Goal: Task Accomplishment & Management: Complete application form

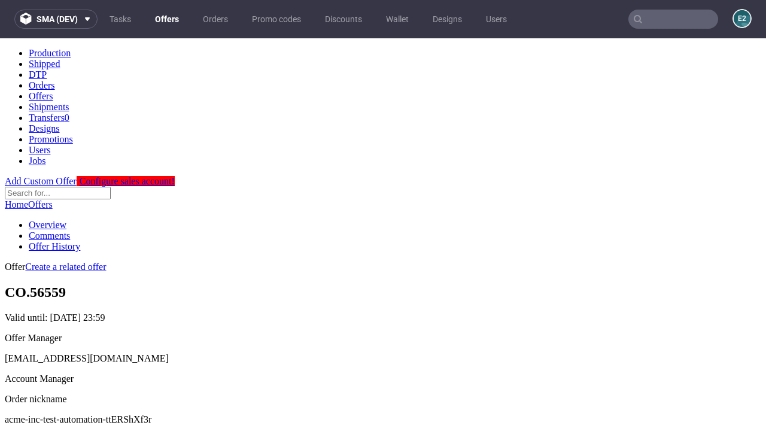
scroll to position [118, 0]
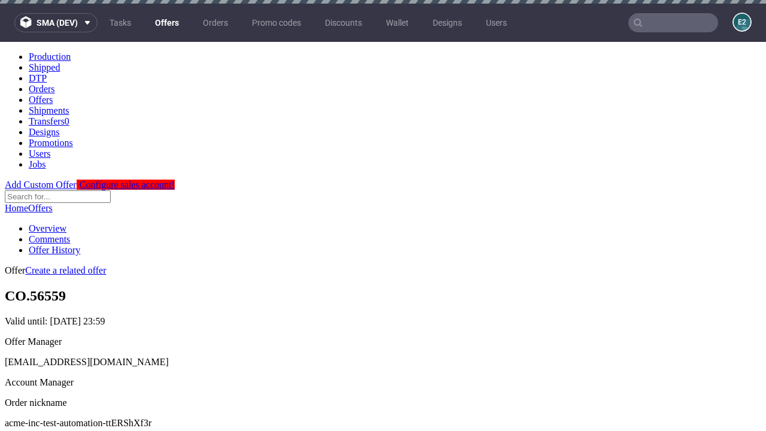
scroll to position [4, 0]
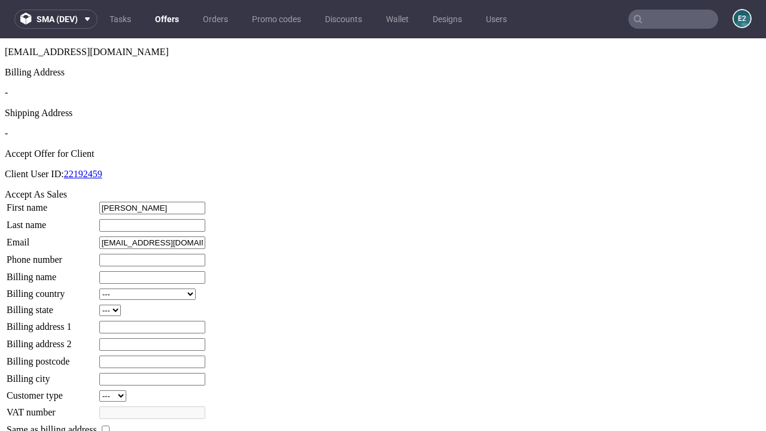
type input "Sonny"
type input "O'Reilly-Macejkovic"
type input "1509813888"
type input "Helen12"
select select "13"
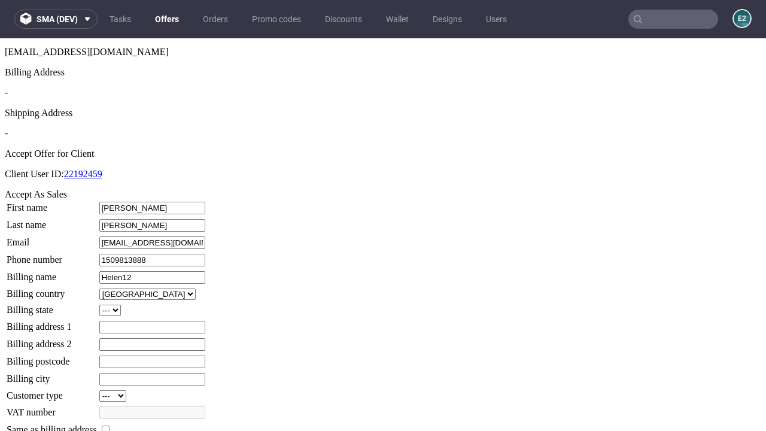
type input "Helen12"
type input "16 Carter Hill"
select select "132"
type input "16 Carter Hill"
type input "AR43 6MR"
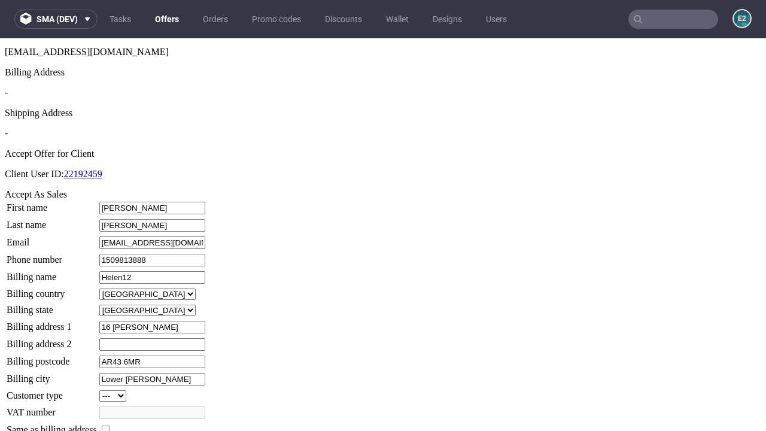
type input "Lower Gottlieb"
click at [110, 425] on input "checkbox" at bounding box center [106, 429] width 8 height 8
checkbox input "true"
type input "Helen12"
select select "13"
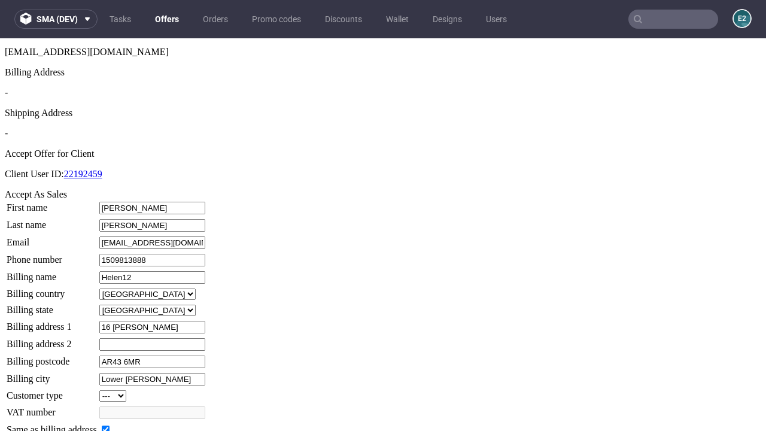
type input "16 Carter Hill"
type input "AR43 6MR"
type input "Lower Gottlieb"
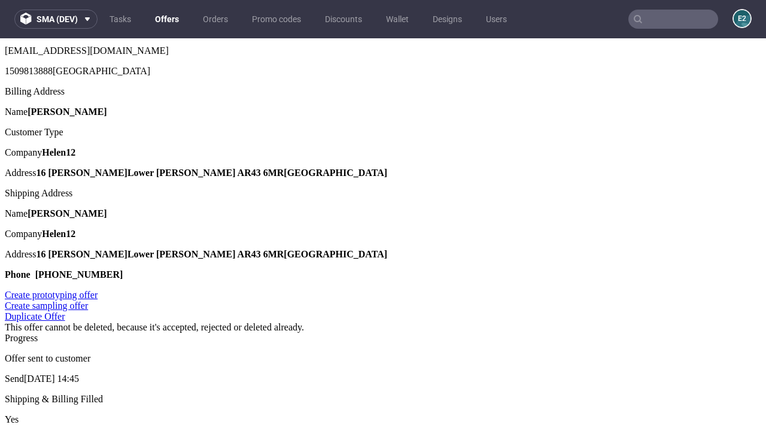
scroll to position [0, 0]
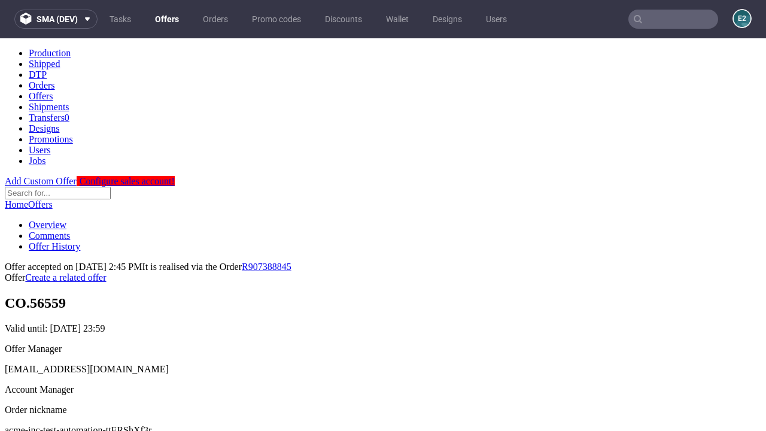
type input "[DATE]"
select select "12214305"
type input "In progress..."
